Goal: Task Accomplishment & Management: Complete application form

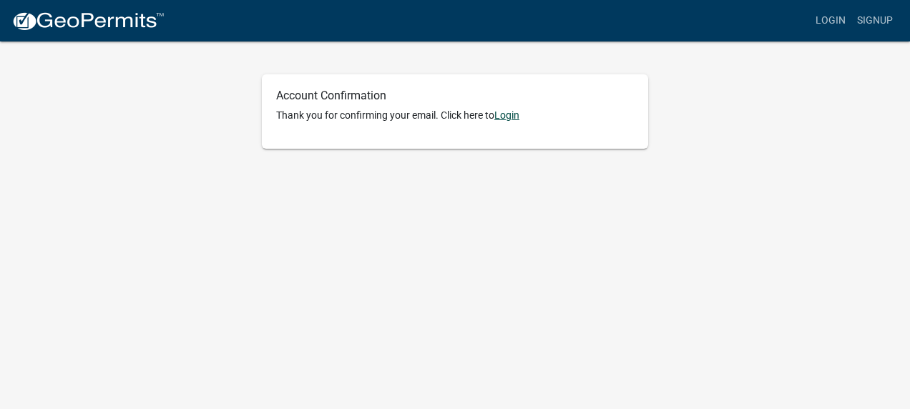
click at [510, 115] on link "Login" at bounding box center [507, 115] width 25 height 11
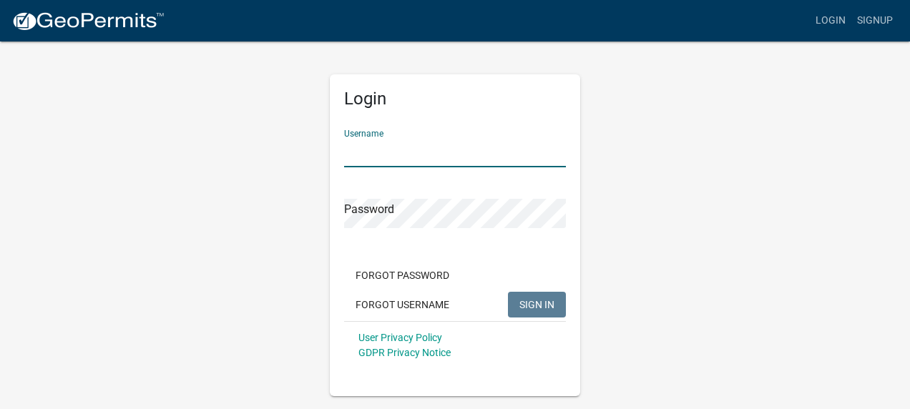
click at [411, 155] on input "Username" at bounding box center [455, 152] width 222 height 29
type input "Circe"
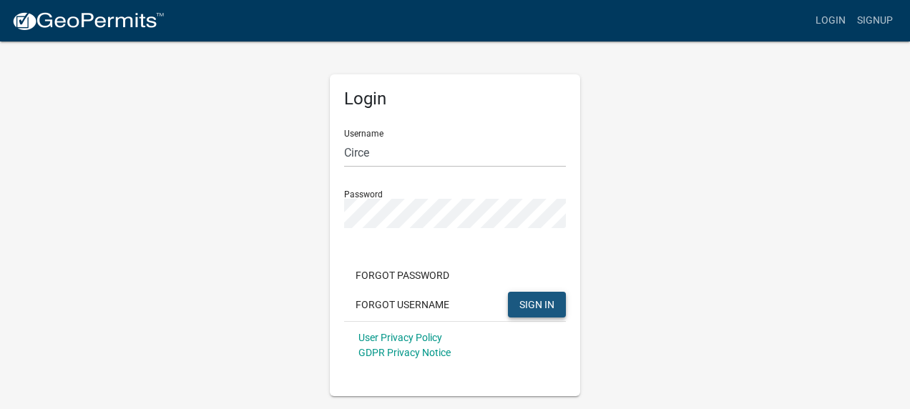
click at [523, 303] on span "SIGN IN" at bounding box center [537, 303] width 35 height 11
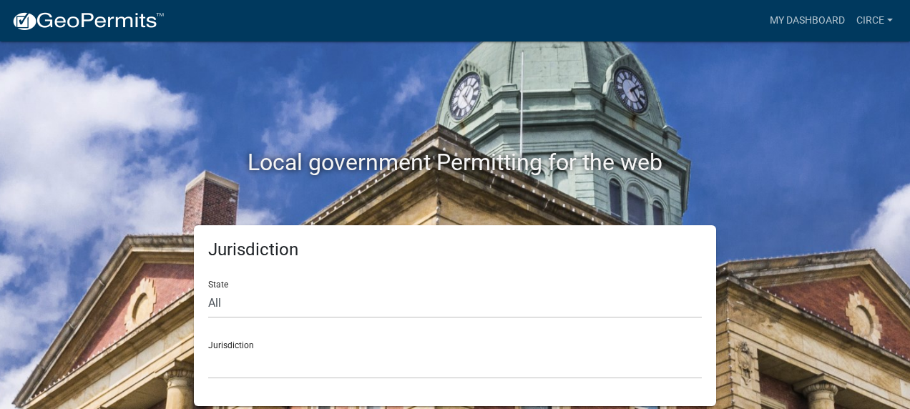
click at [222, 282] on div "State All Colorado Georgia Indiana Iowa Kansas Minnesota Ohio South Carolina Wi…" at bounding box center [455, 293] width 494 height 49
click at [210, 303] on select "All Colorado Georgia Indiana Iowa Kansas Minnesota Ohio South Carolina Wisconsin" at bounding box center [455, 303] width 494 height 29
select select "Iowa"
click at [208, 289] on select "All Colorado Georgia Indiana Iowa Kansas Minnesota Ohio South Carolina Wisconsin" at bounding box center [455, 303] width 494 height 29
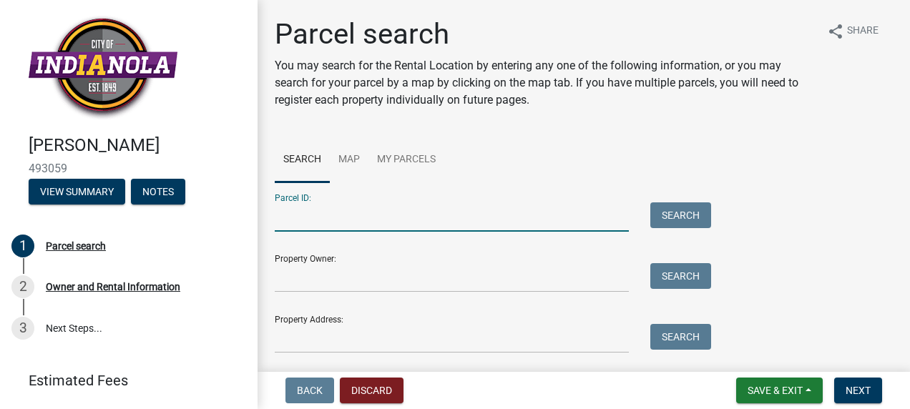
click at [302, 219] on input "Parcel ID:" at bounding box center [452, 217] width 354 height 29
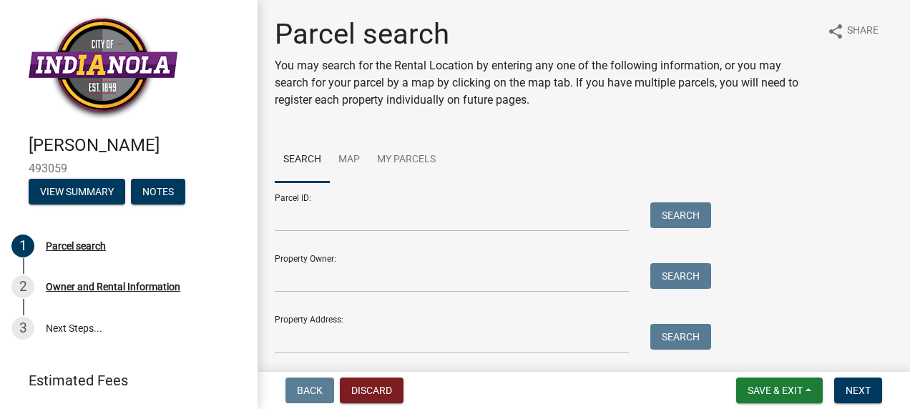
click at [291, 261] on div "Property Owner: Search" at bounding box center [489, 267] width 429 height 49
click at [305, 157] on link "Search" at bounding box center [302, 160] width 55 height 46
click at [293, 271] on input "Property Owner:" at bounding box center [452, 277] width 354 height 29
type input "Richard A. Allbee"
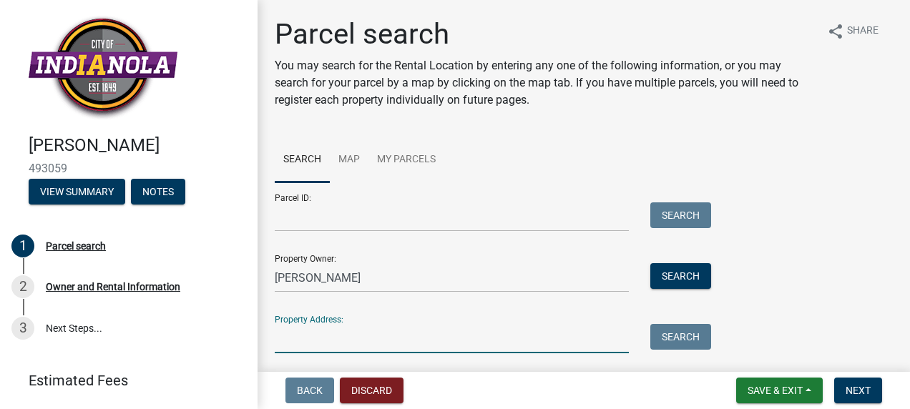
click at [327, 346] on input "Property Address:" at bounding box center [452, 338] width 354 height 29
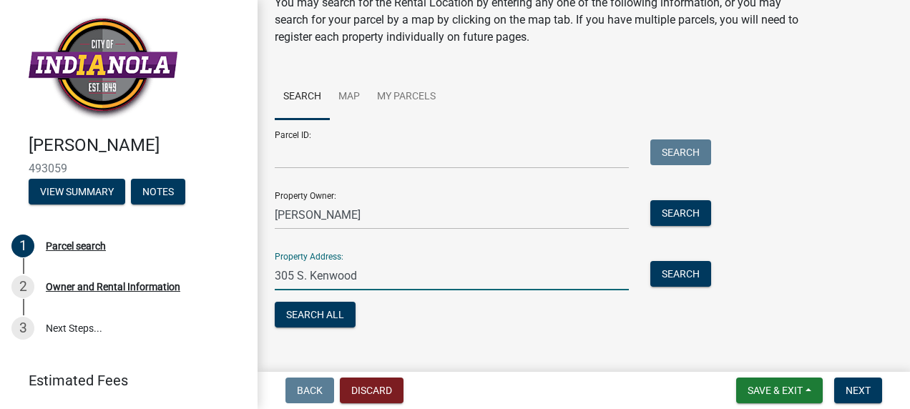
scroll to position [84, 0]
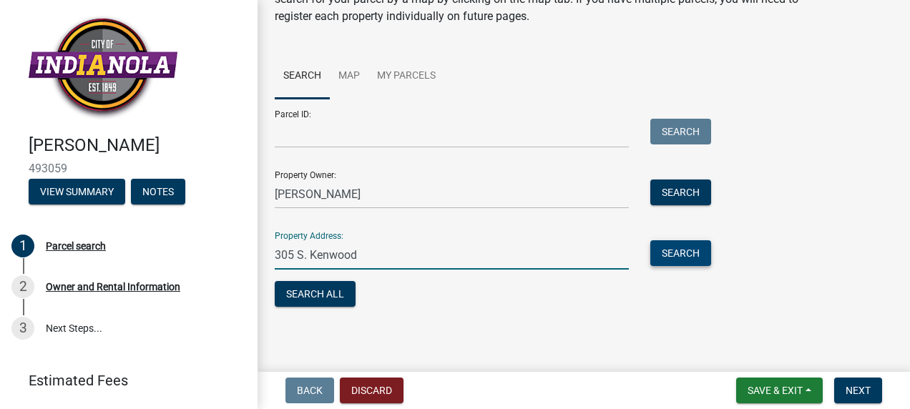
type input "305 S. Kenwood"
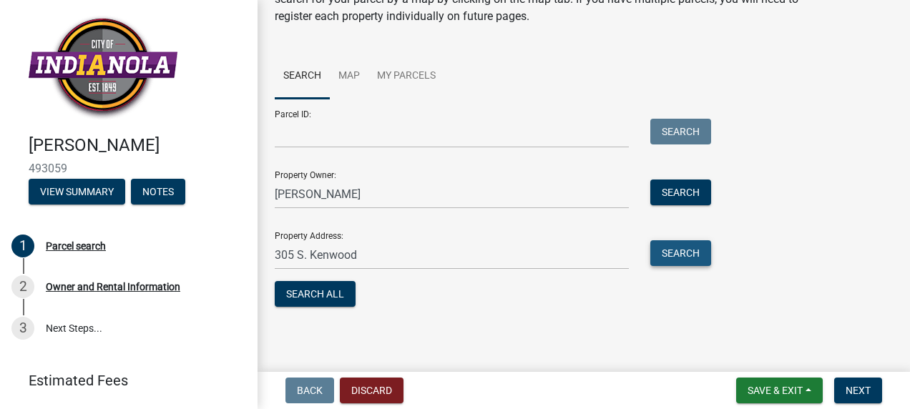
click at [675, 251] on button "Search" at bounding box center [681, 254] width 61 height 26
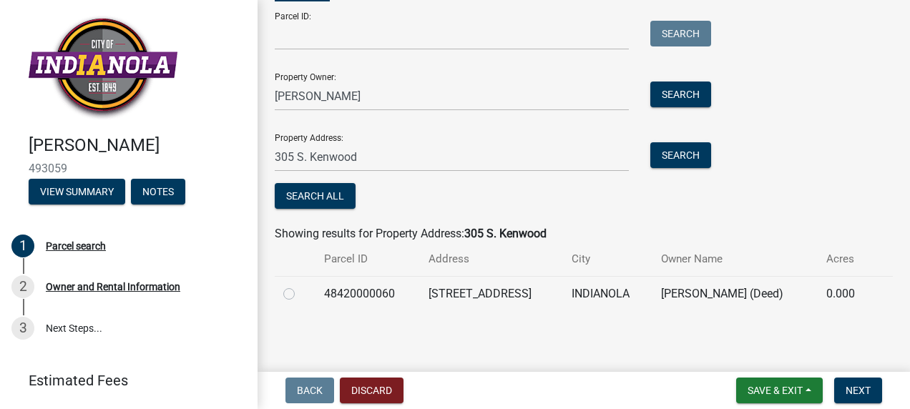
scroll to position [182, 0]
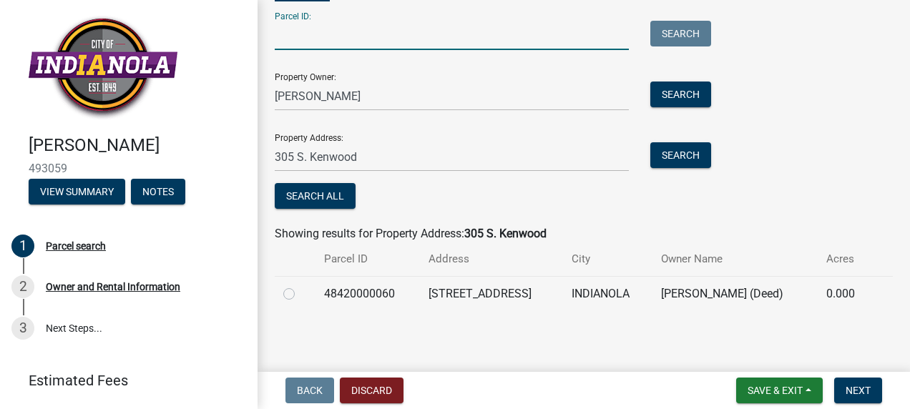
click at [339, 37] on input "Parcel ID:" at bounding box center [452, 35] width 354 height 29
type input "0"
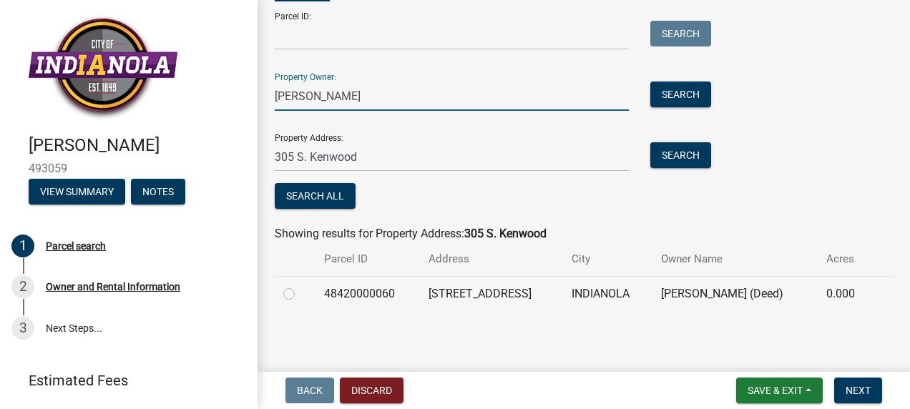
click at [395, 97] on input "Richard A. Allbee" at bounding box center [452, 96] width 354 height 29
type input "e"
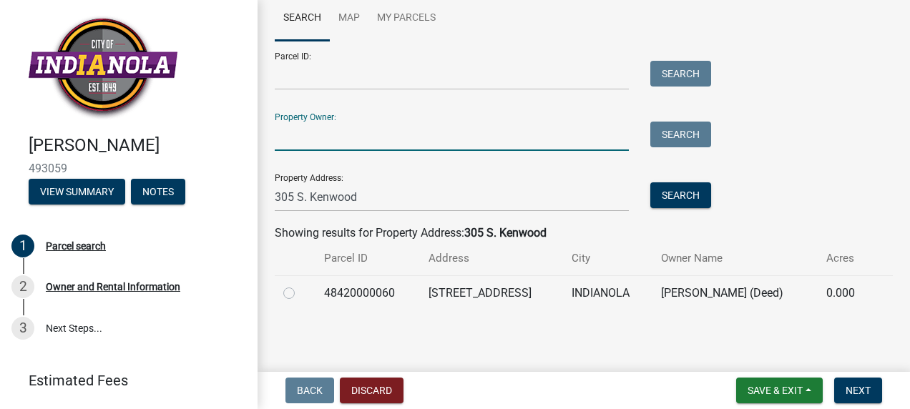
scroll to position [142, 0]
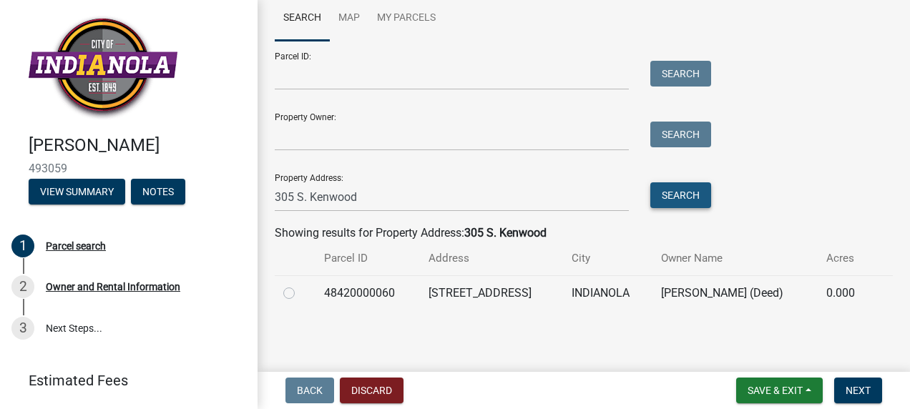
click at [679, 198] on button "Search" at bounding box center [681, 196] width 61 height 26
click at [859, 387] on span "Next" at bounding box center [858, 390] width 25 height 11
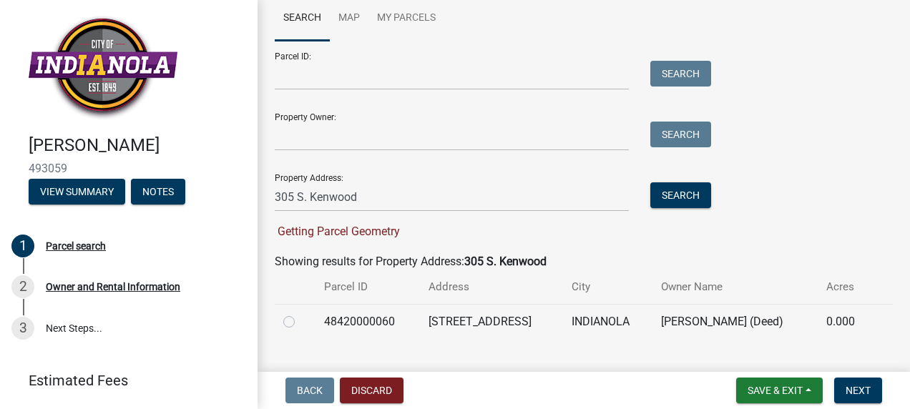
click at [301, 314] on label at bounding box center [301, 314] width 0 height 0
click at [301, 322] on input "radio" at bounding box center [305, 318] width 9 height 9
radio input "true"
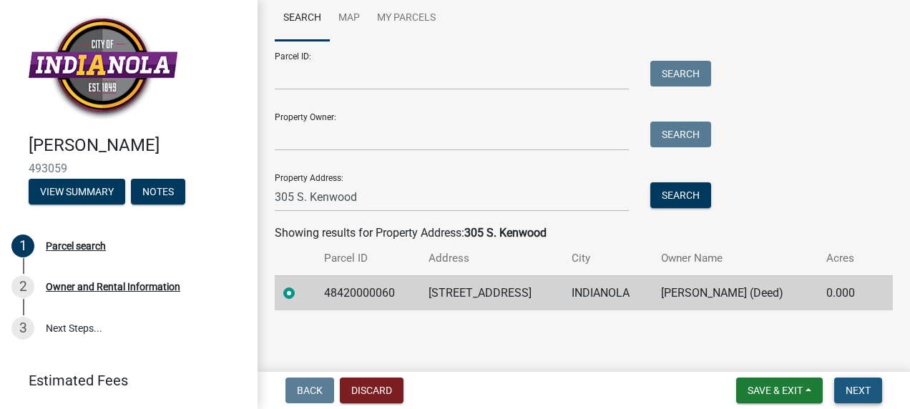
click at [858, 384] on button "Next" at bounding box center [859, 391] width 48 height 26
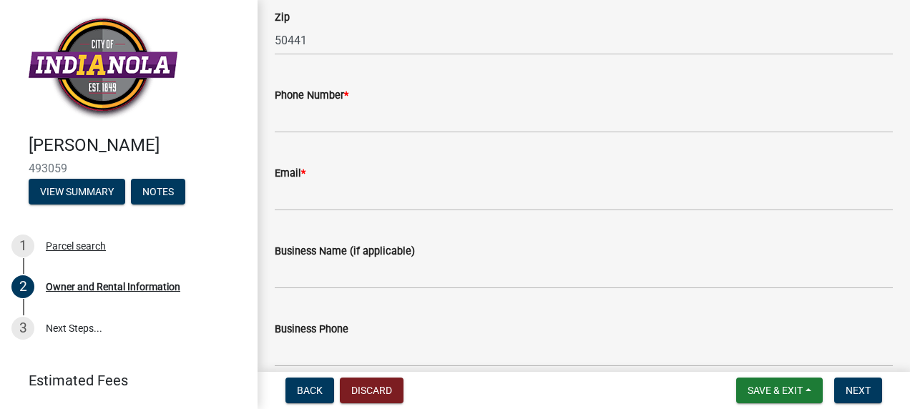
scroll to position [487, 0]
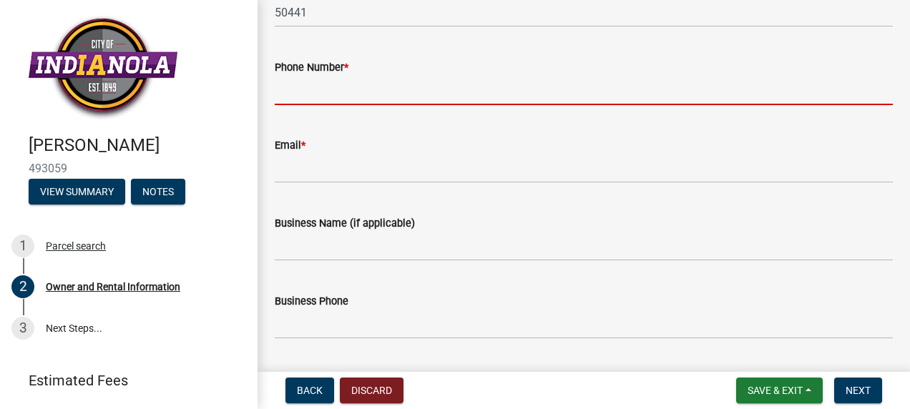
click at [346, 86] on input "Phone Number *" at bounding box center [584, 90] width 618 height 29
type input "1 (641) 456-5636"
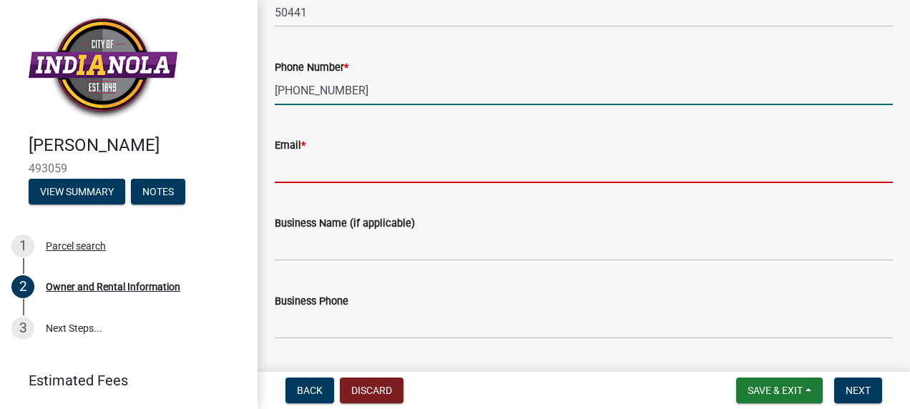
type input "jbrinkman@abcmcorp.com"
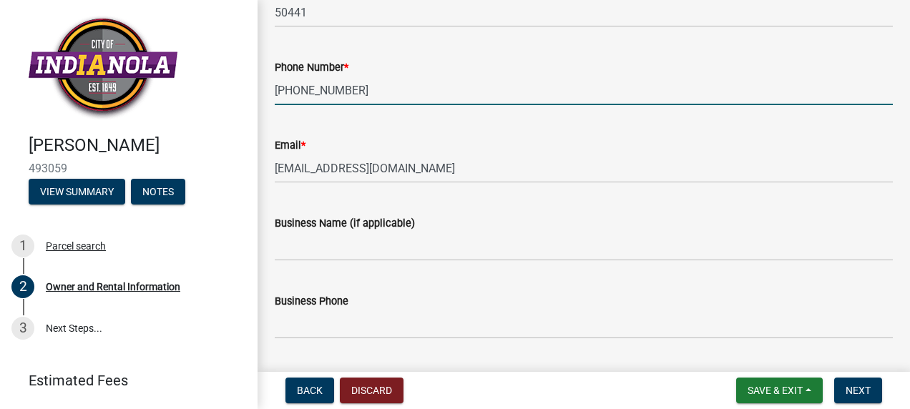
type input "1 (641) 456-5636"
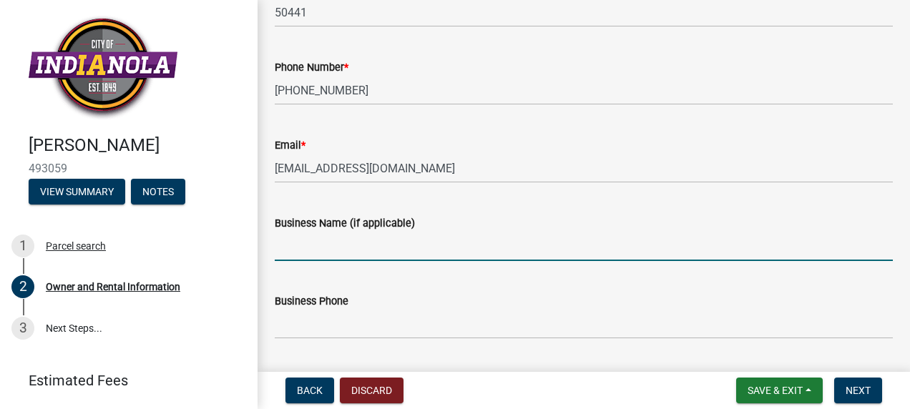
click at [285, 246] on input "Business Name (if applicable)" at bounding box center [584, 246] width 618 height 29
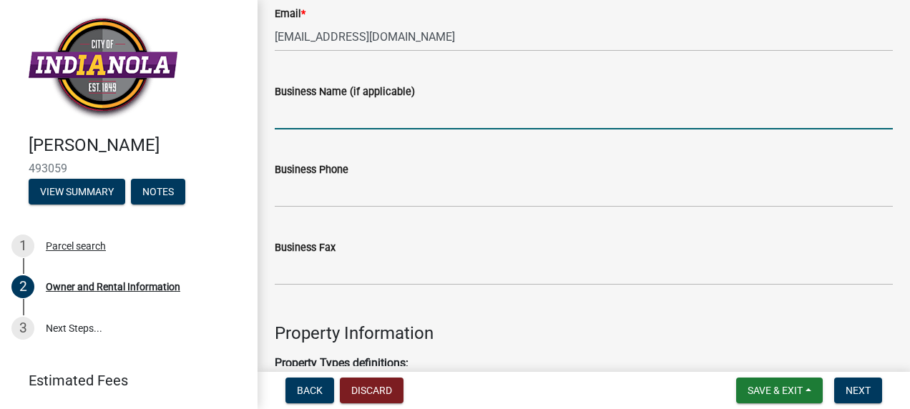
scroll to position [580, 0]
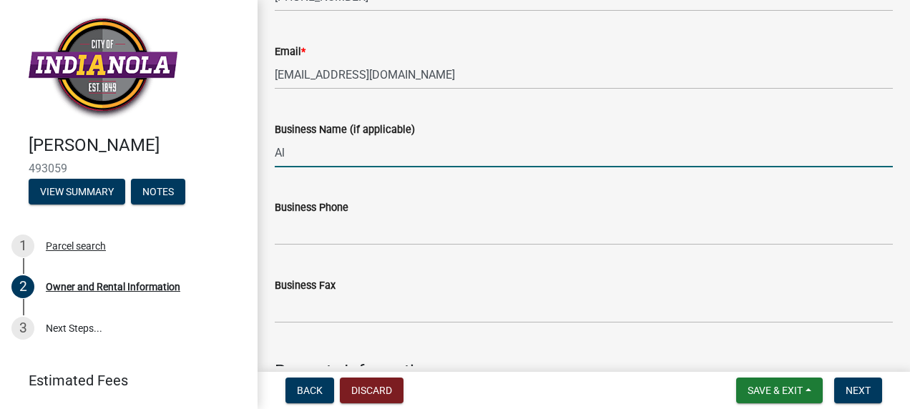
type input "A"
type input "Richard A. Allbee"
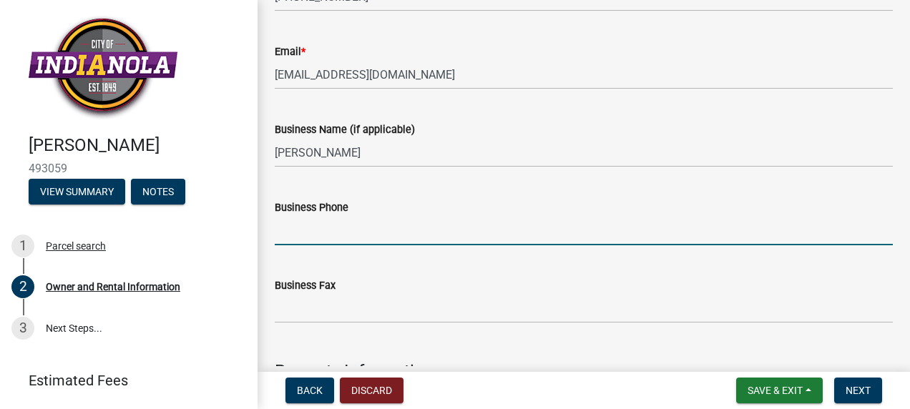
click at [318, 225] on input "Business Phone" at bounding box center [584, 230] width 618 height 29
type input "6414565636"
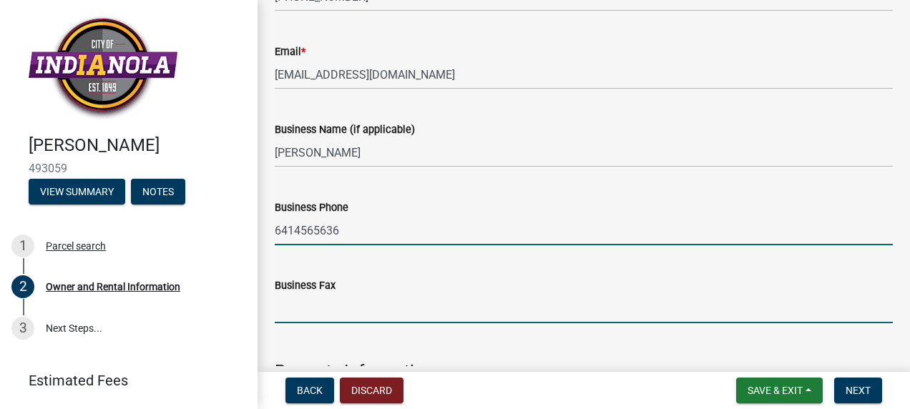
type input "ABCM Corporation"
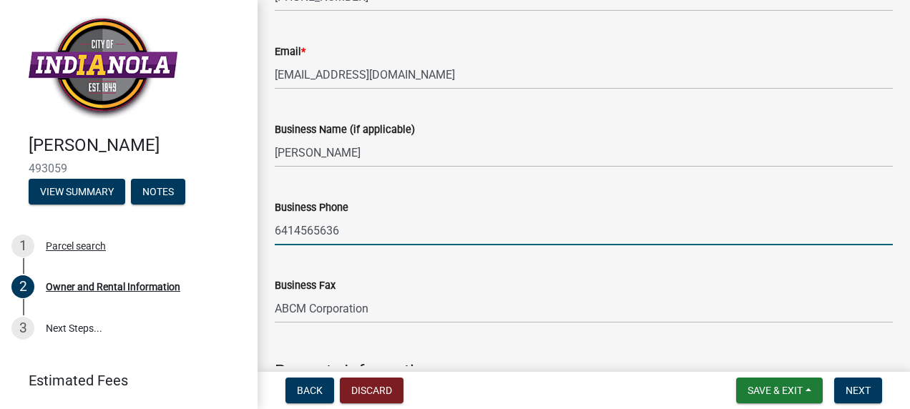
type input "jbrinkman@abcmcorp.com"
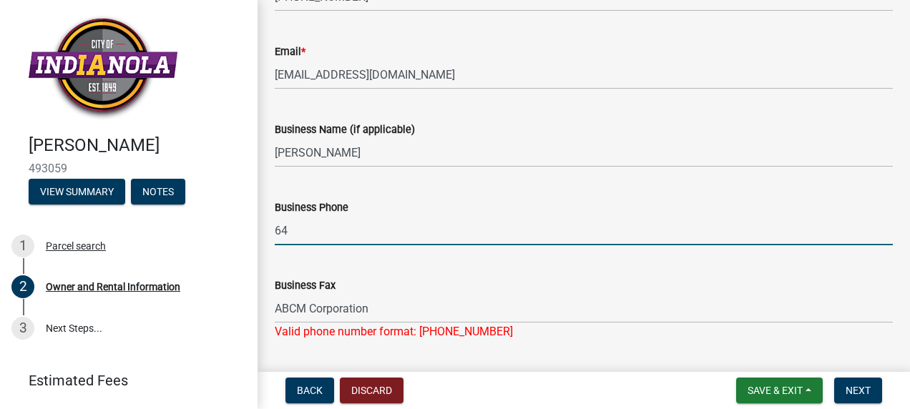
type input "6"
type input "641-456-5636"
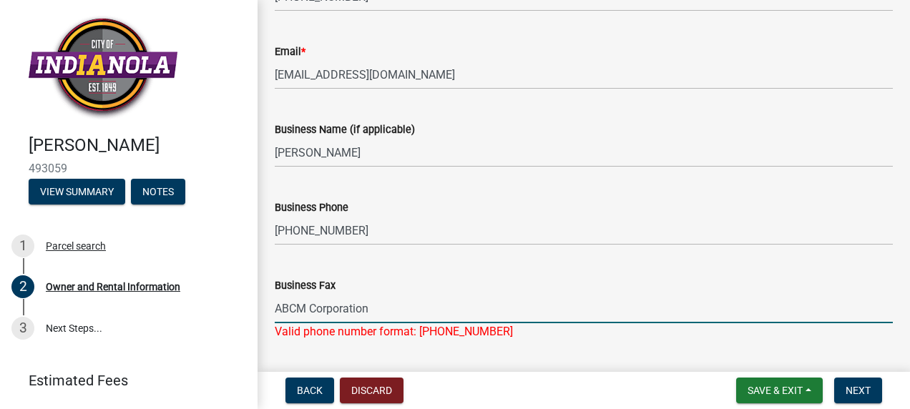
click at [347, 303] on input "ABCM Corporation" at bounding box center [584, 308] width 618 height 29
click at [374, 309] on input "ABCM Corporation" at bounding box center [584, 308] width 618 height 29
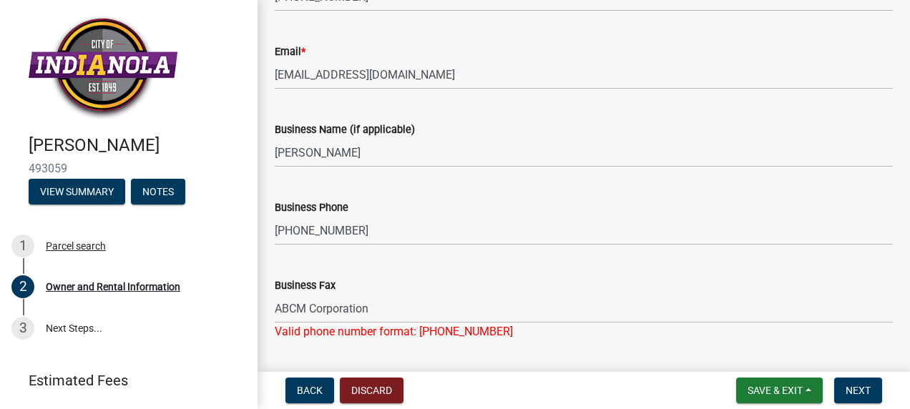
click at [362, 329] on div "Valid phone number format: 555-555-5555" at bounding box center [584, 332] width 618 height 17
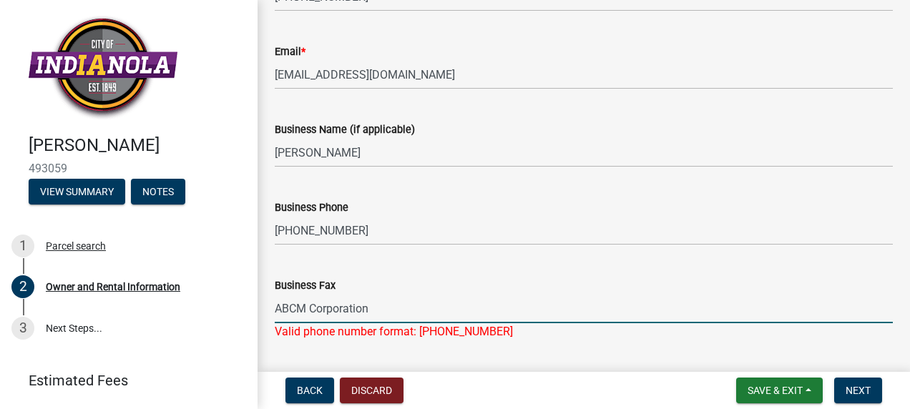
click at [327, 304] on input "ABCM Corporation" at bounding box center [584, 308] width 618 height 29
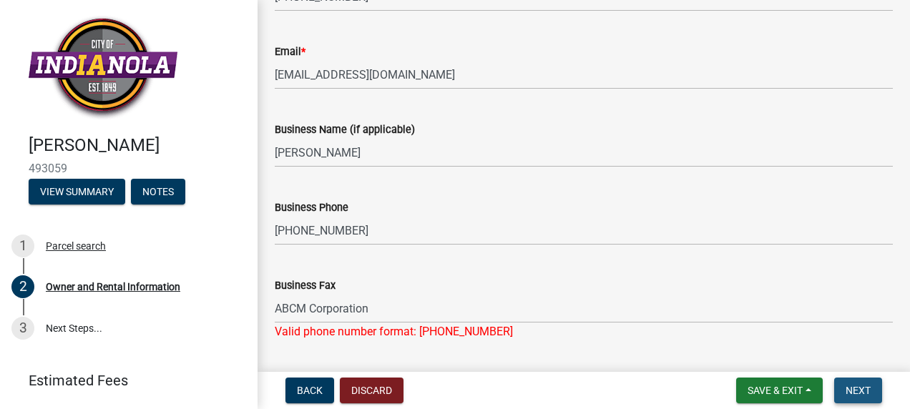
click at [845, 387] on button "Next" at bounding box center [859, 391] width 48 height 26
click at [507, 332] on div "Valid phone number format: 555-555-5555" at bounding box center [584, 332] width 618 height 17
click at [497, 329] on div "Valid phone number format: 555-555-5555" at bounding box center [584, 332] width 618 height 17
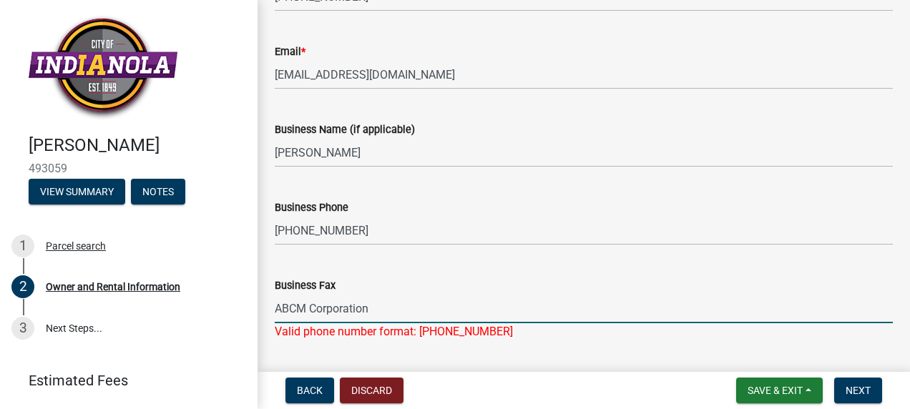
click at [326, 317] on input "ABCM Corporation" at bounding box center [584, 308] width 618 height 29
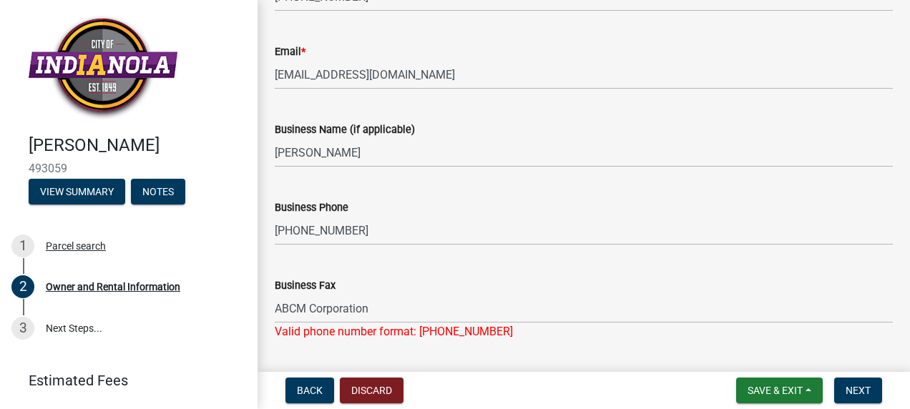
click at [281, 328] on div "Valid phone number format: 555-555-5555" at bounding box center [584, 332] width 618 height 17
click at [807, 389] on button "Save & Exit" at bounding box center [780, 391] width 87 height 26
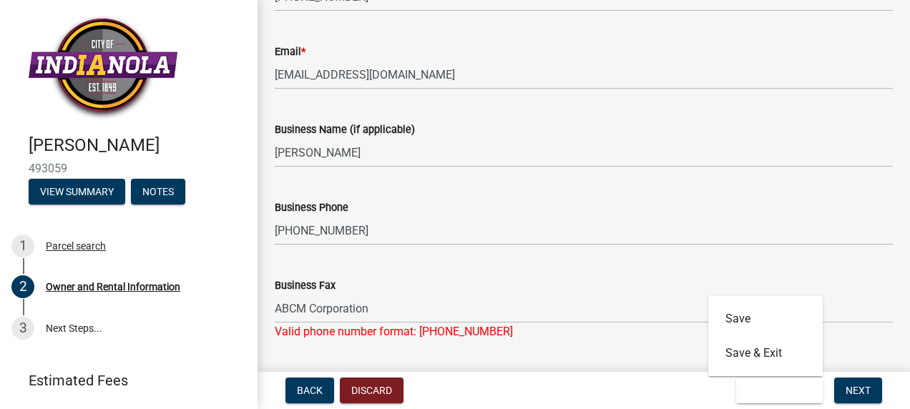
click at [467, 331] on div "Valid phone number format: 555-555-5555" at bounding box center [584, 332] width 618 height 17
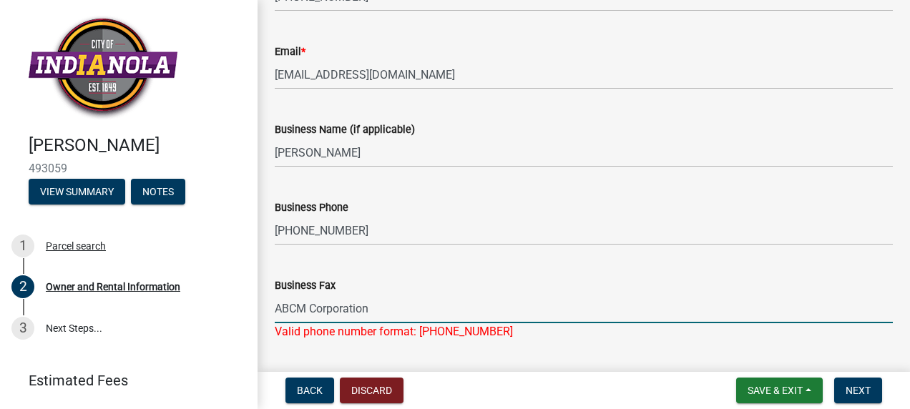
click at [331, 308] on input "ABCM Corporation" at bounding box center [584, 308] width 618 height 29
type input "n"
type input "641-456-2320"
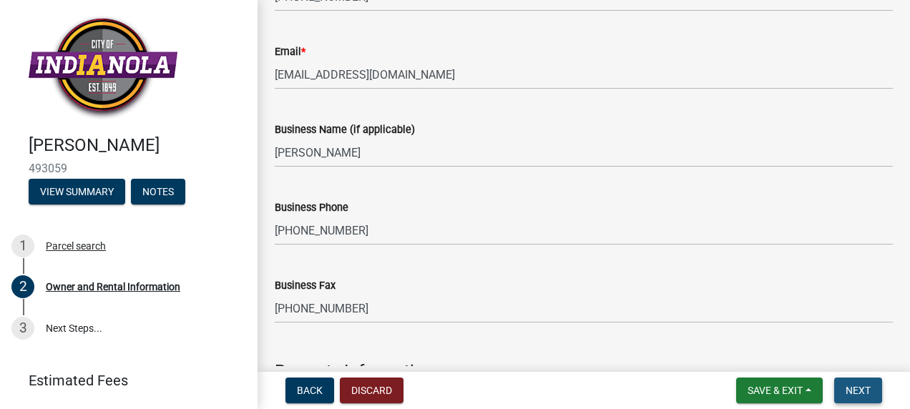
click at [848, 389] on span "Next" at bounding box center [858, 390] width 25 height 11
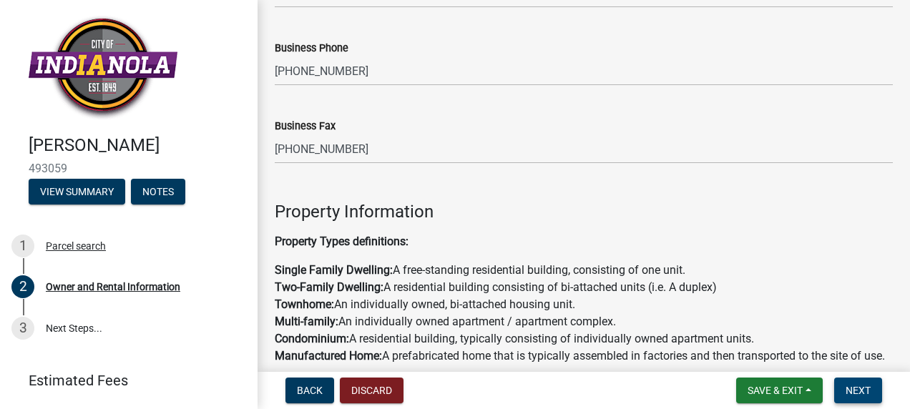
scroll to position [749, 0]
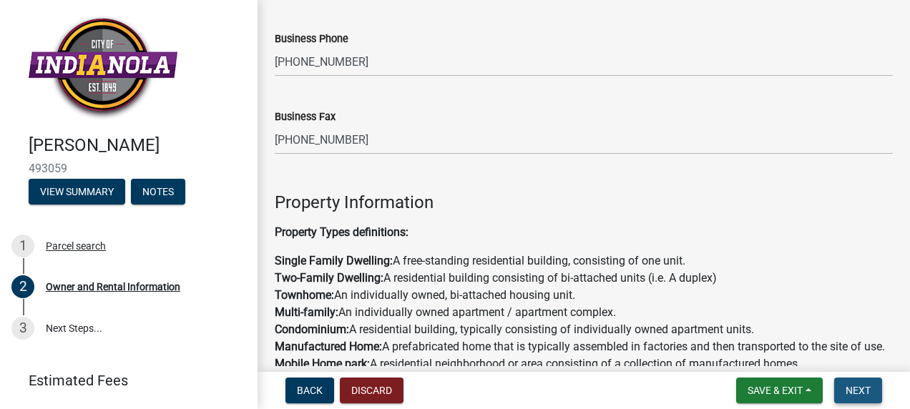
click at [860, 389] on span "Next" at bounding box center [858, 390] width 25 height 11
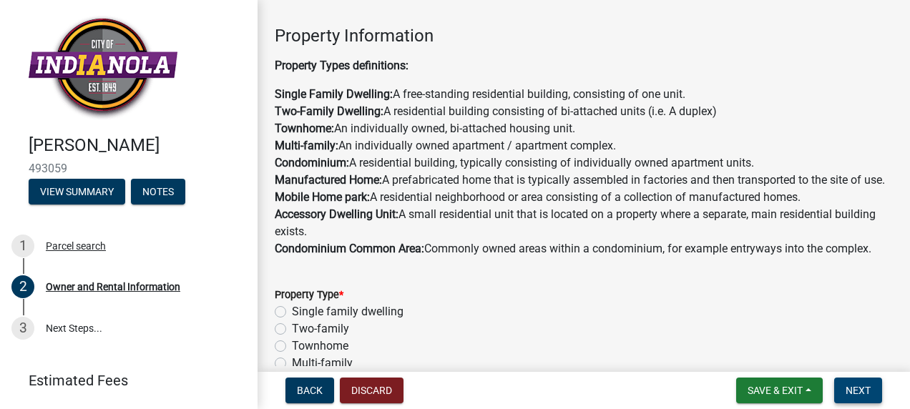
scroll to position [945, 0]
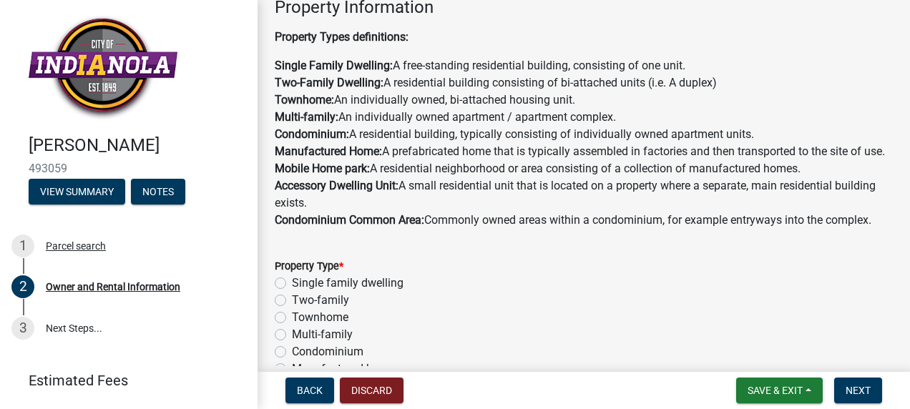
click at [292, 292] on label "Single family dwelling" at bounding box center [348, 283] width 112 height 17
click at [292, 284] on input "Single family dwelling" at bounding box center [296, 279] width 9 height 9
radio input "true"
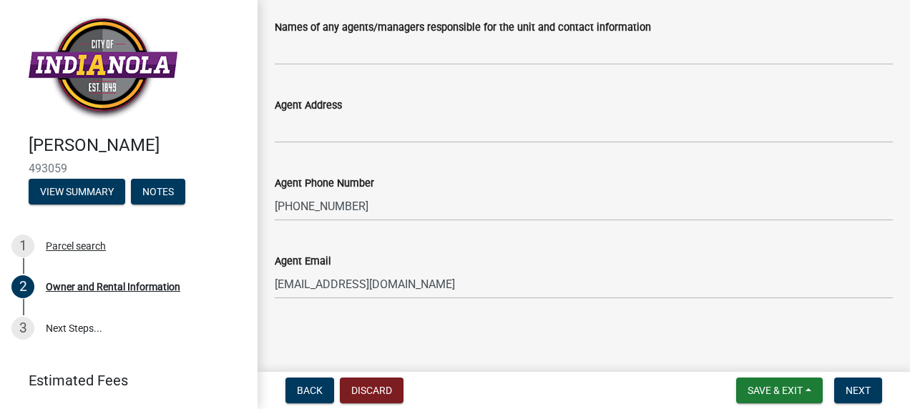
scroll to position [1715, 0]
click at [896, 365] on main "Owner and Rental Information Property Owner Information share Share Owner Infor…" at bounding box center [584, 183] width 653 height 366
click at [869, 389] on span "Next" at bounding box center [858, 390] width 25 height 11
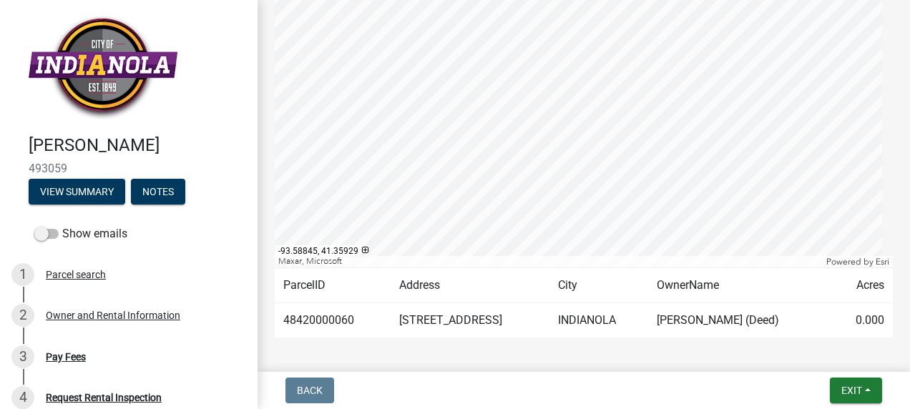
scroll to position [316, 0]
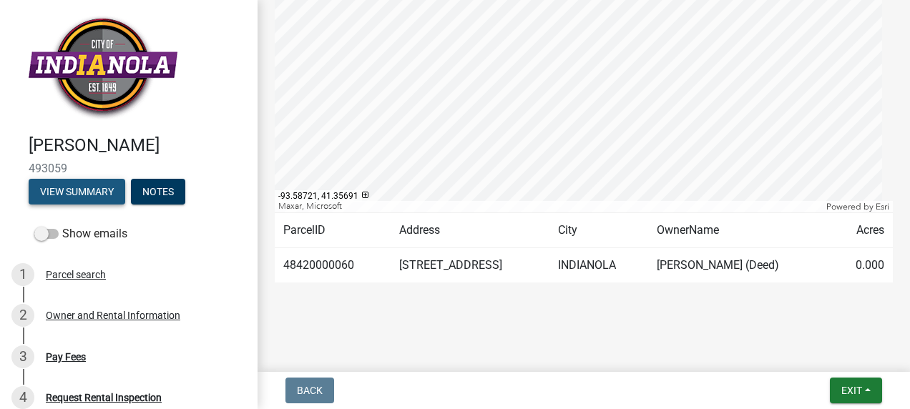
click at [92, 191] on button "View Summary" at bounding box center [77, 192] width 97 height 26
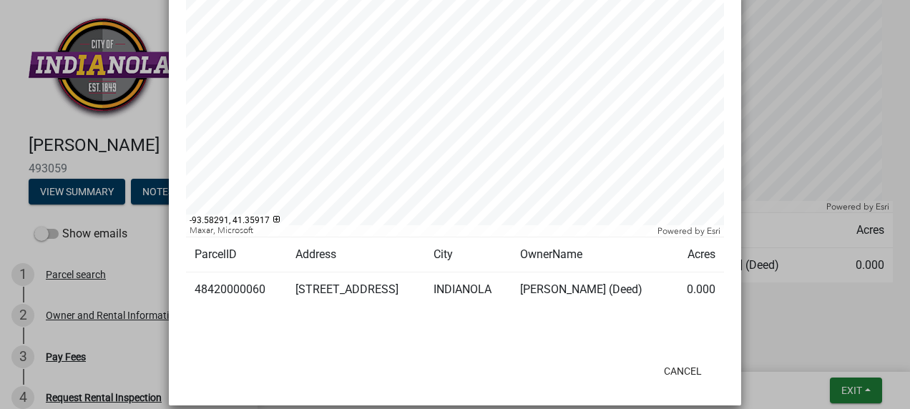
scroll to position [293, 0]
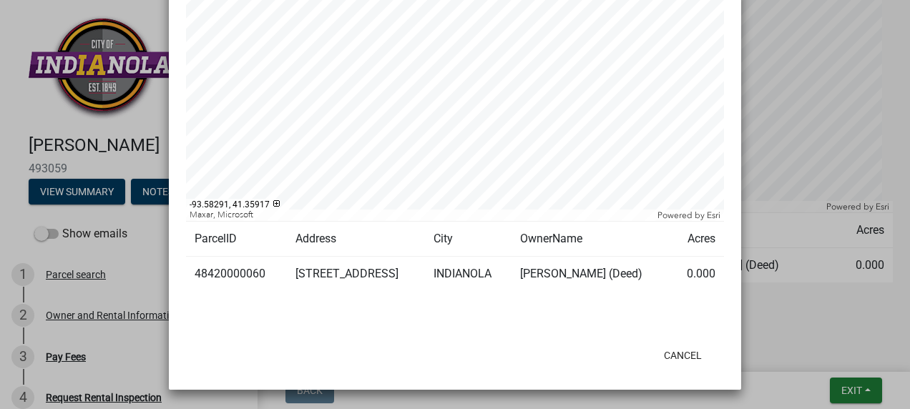
click at [840, 391] on ngb-modal-window "Summary × Printer Friendly Parcel search Owner and Rental Information Notify Ap…" at bounding box center [455, 204] width 910 height 409
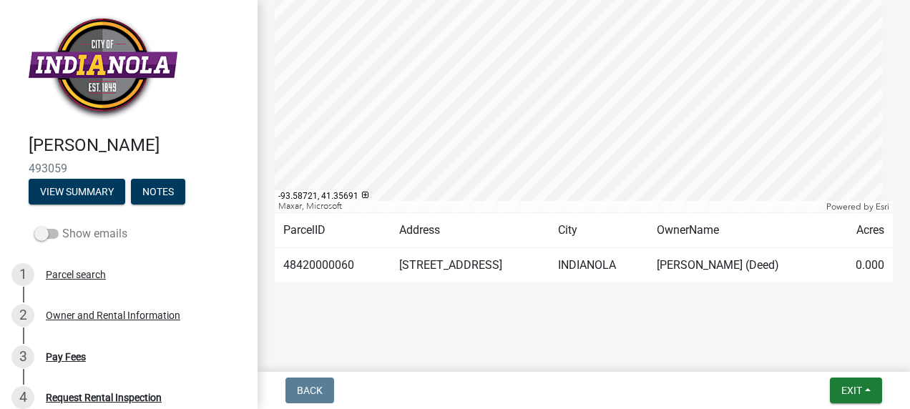
click at [114, 229] on label "Show emails" at bounding box center [80, 233] width 93 height 17
click at [62, 225] on input "Show emails" at bounding box center [62, 225] width 0 height 0
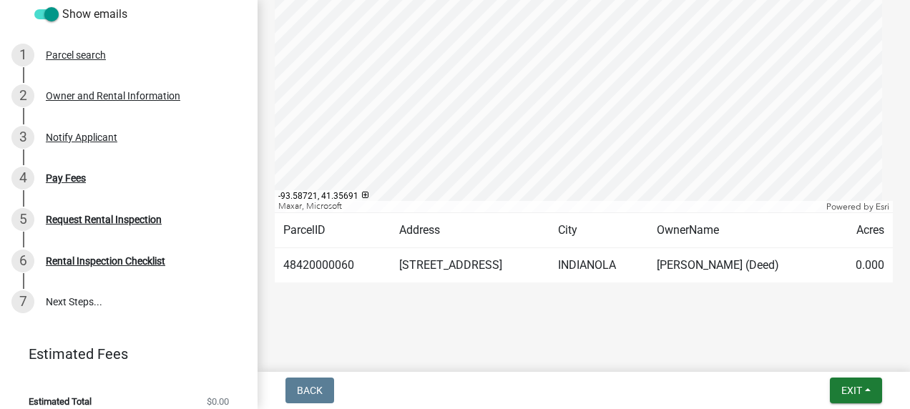
scroll to position [233, 0]
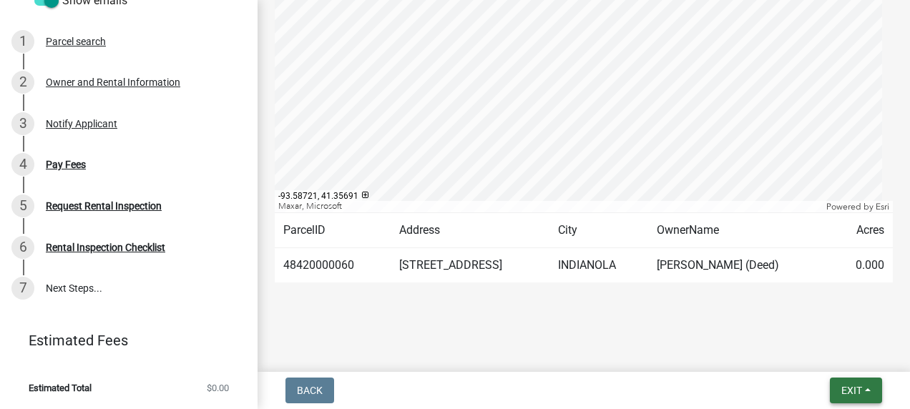
click at [865, 394] on button "Exit" at bounding box center [856, 391] width 52 height 26
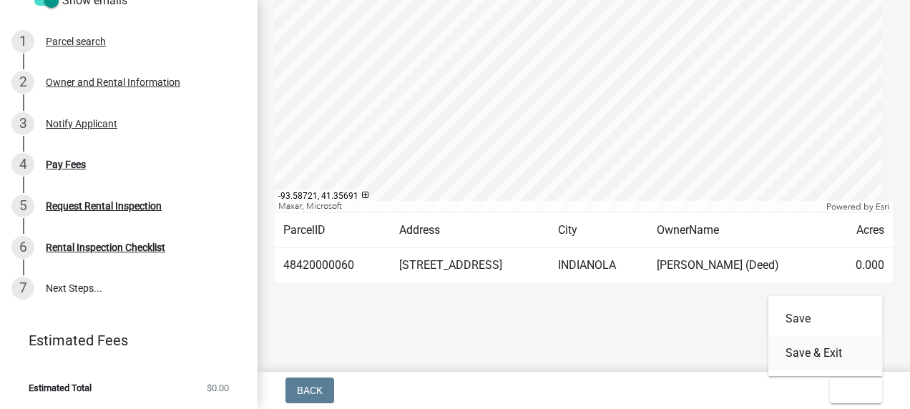
click at [802, 351] on button "Save & Exit" at bounding box center [826, 353] width 115 height 34
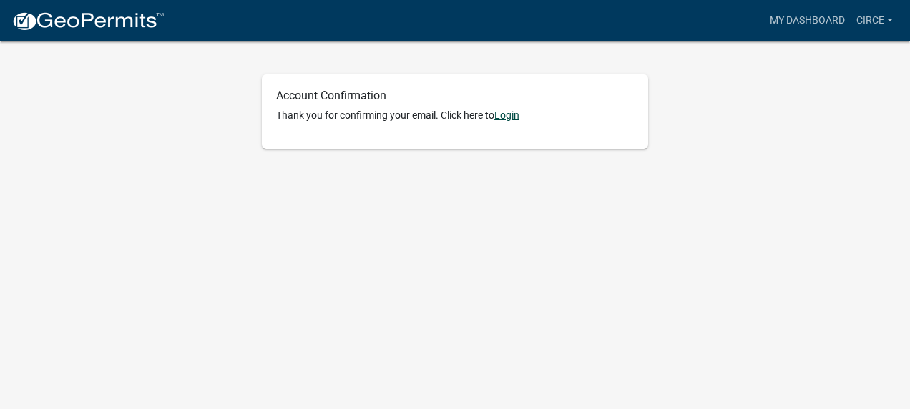
click at [507, 117] on link "Login" at bounding box center [507, 115] width 25 height 11
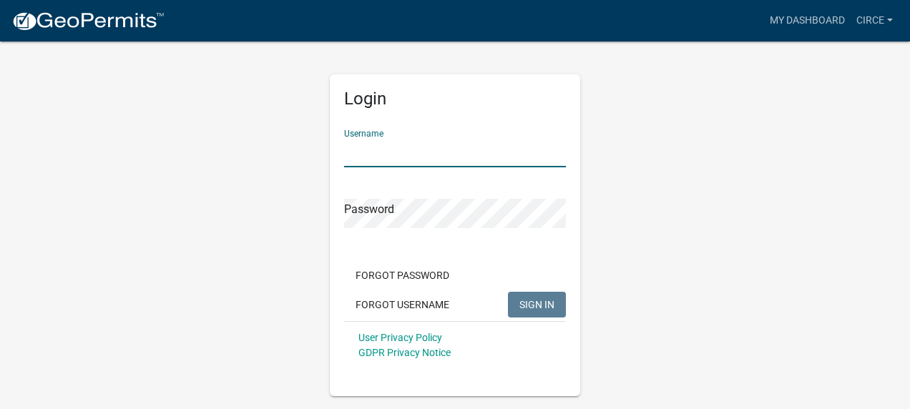
click at [391, 150] on input "Username" at bounding box center [455, 152] width 222 height 29
type input "r"
type input "Circe"
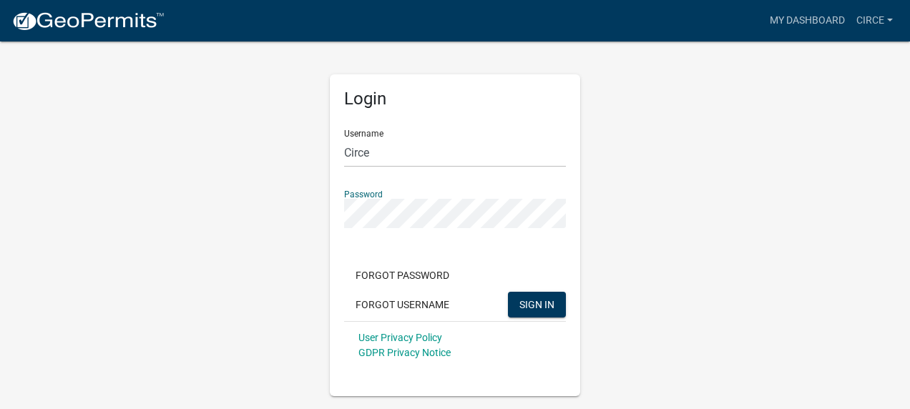
click at [508, 292] on button "SIGN IN" at bounding box center [537, 305] width 58 height 26
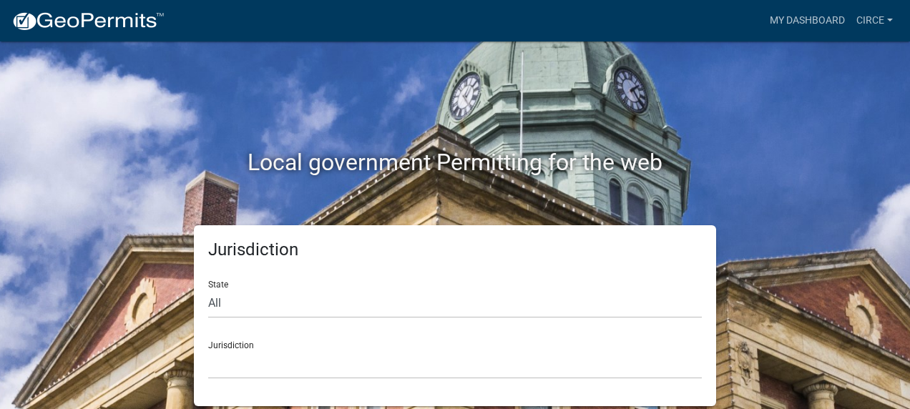
drag, startPoint x: 692, startPoint y: 268, endPoint x: 675, endPoint y: 289, distance: 27.5
click at [675, 289] on div "Jurisdiction State All Colorado Georgia Indiana Iowa Kansas Minnesota Ohio Sout…" at bounding box center [455, 315] width 523 height 181
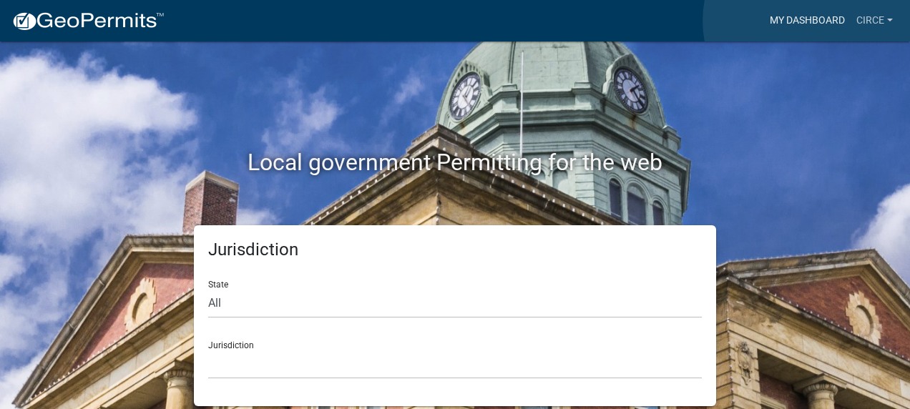
click at [812, 21] on link "My Dashboard" at bounding box center [807, 20] width 87 height 27
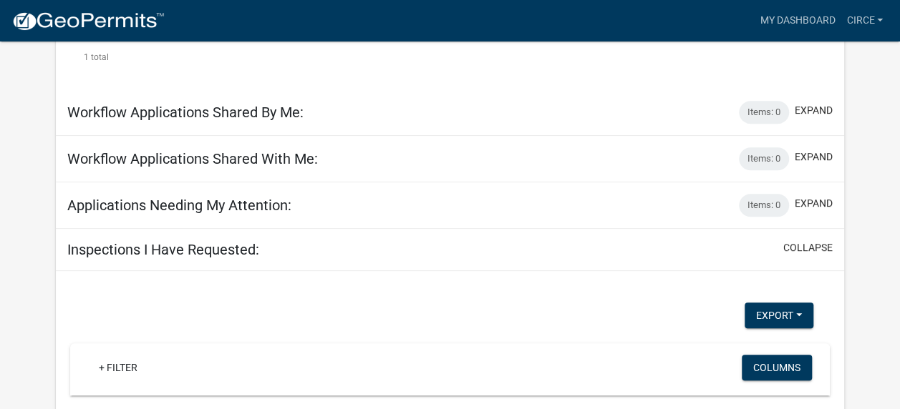
scroll to position [398, 0]
